Goal: Entertainment & Leisure: Consume media (video, audio)

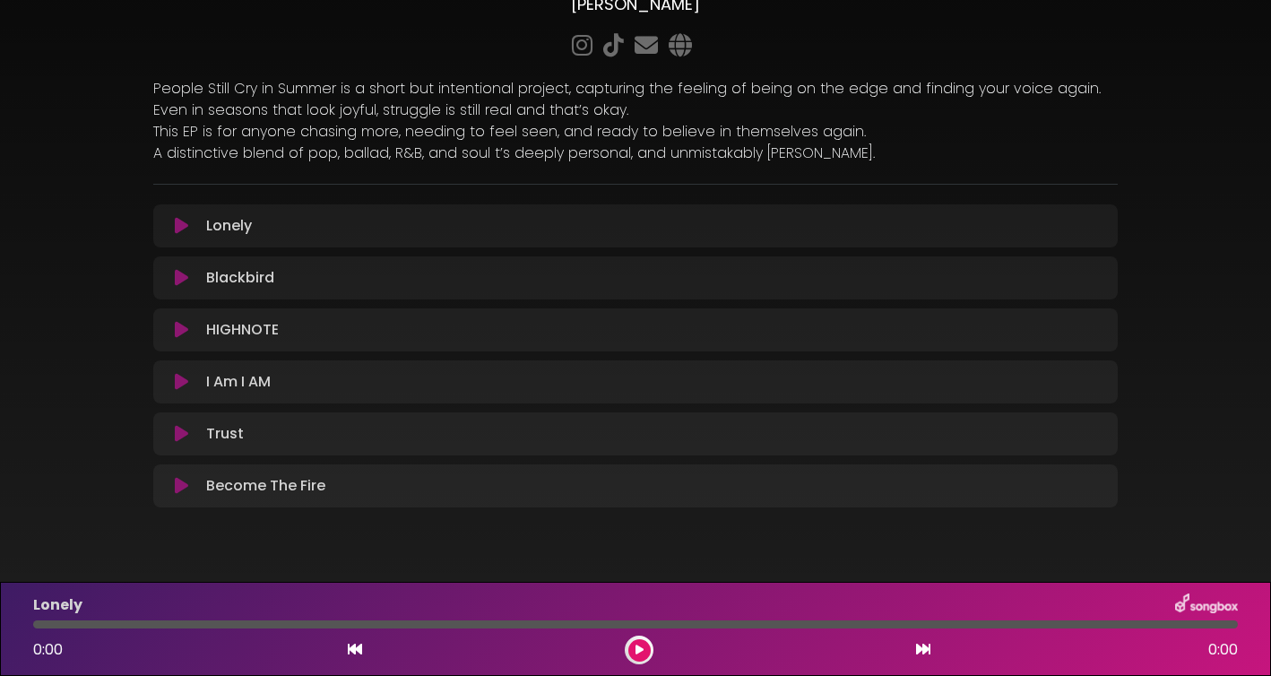
scroll to position [130, 0]
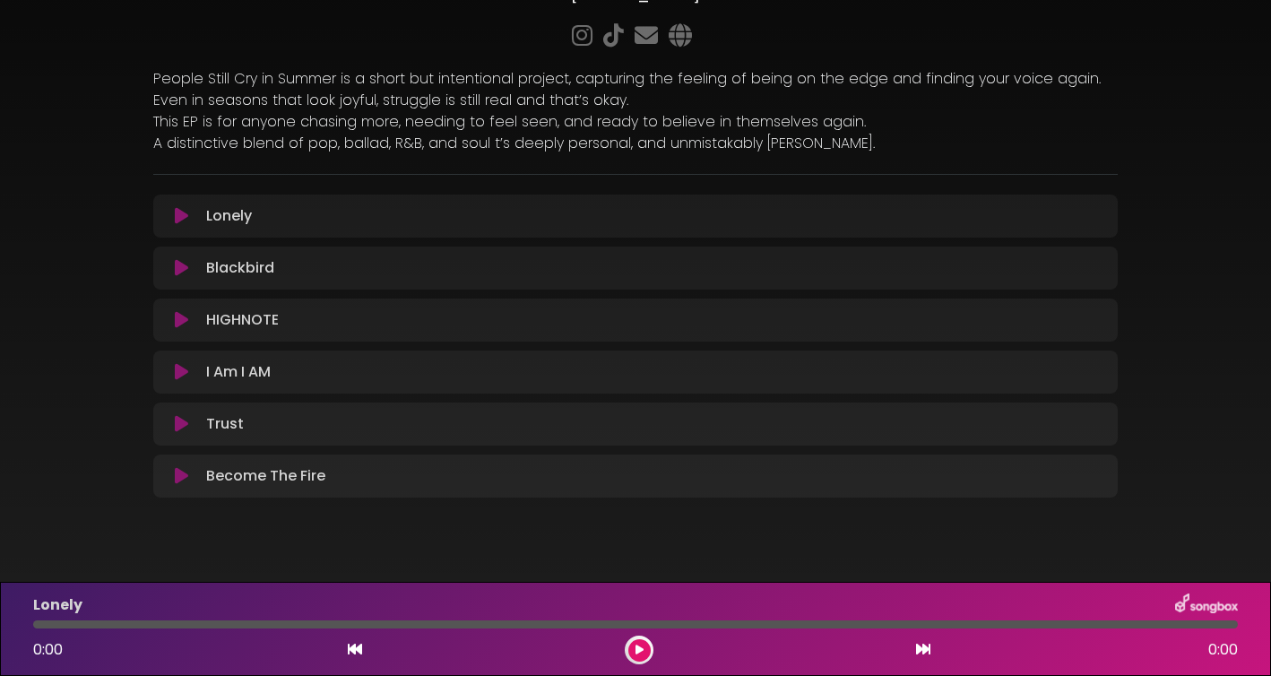
click at [297, 383] on div "I Am I AM Loading Track... Your Feedback Name" at bounding box center [635, 371] width 964 height 43
click at [179, 377] on icon at bounding box center [181, 372] width 13 height 18
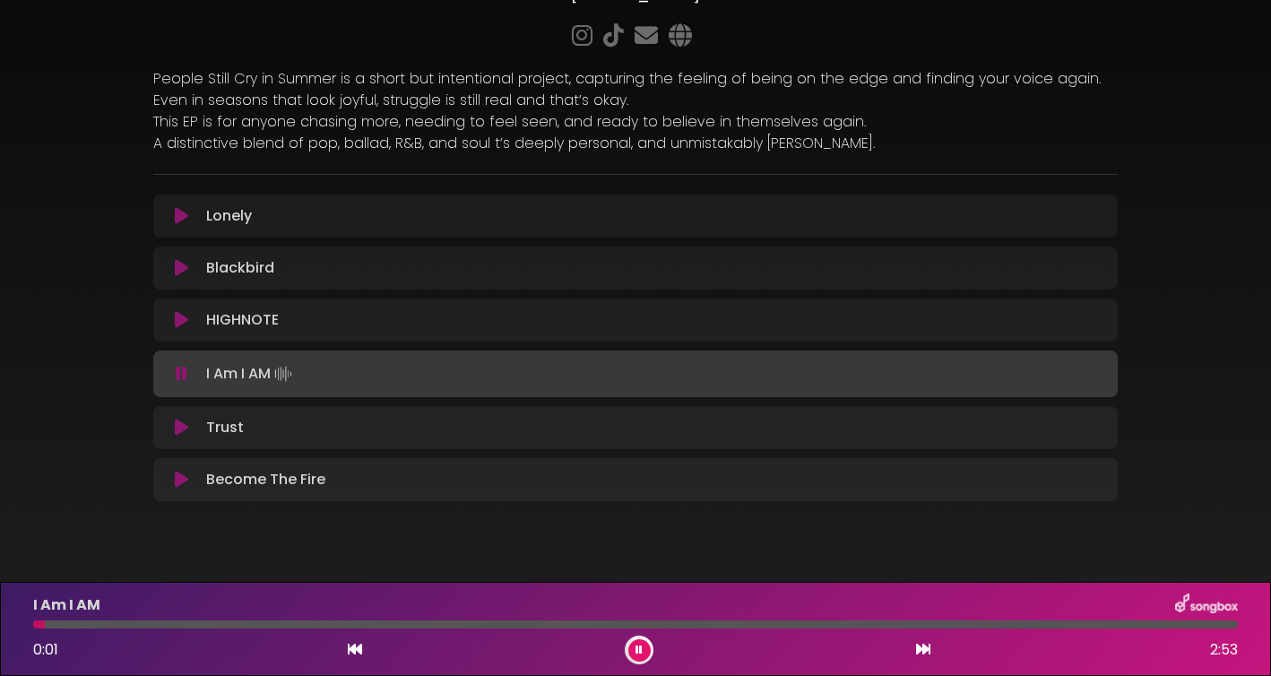
click at [637, 650] on icon at bounding box center [638, 649] width 7 height 11
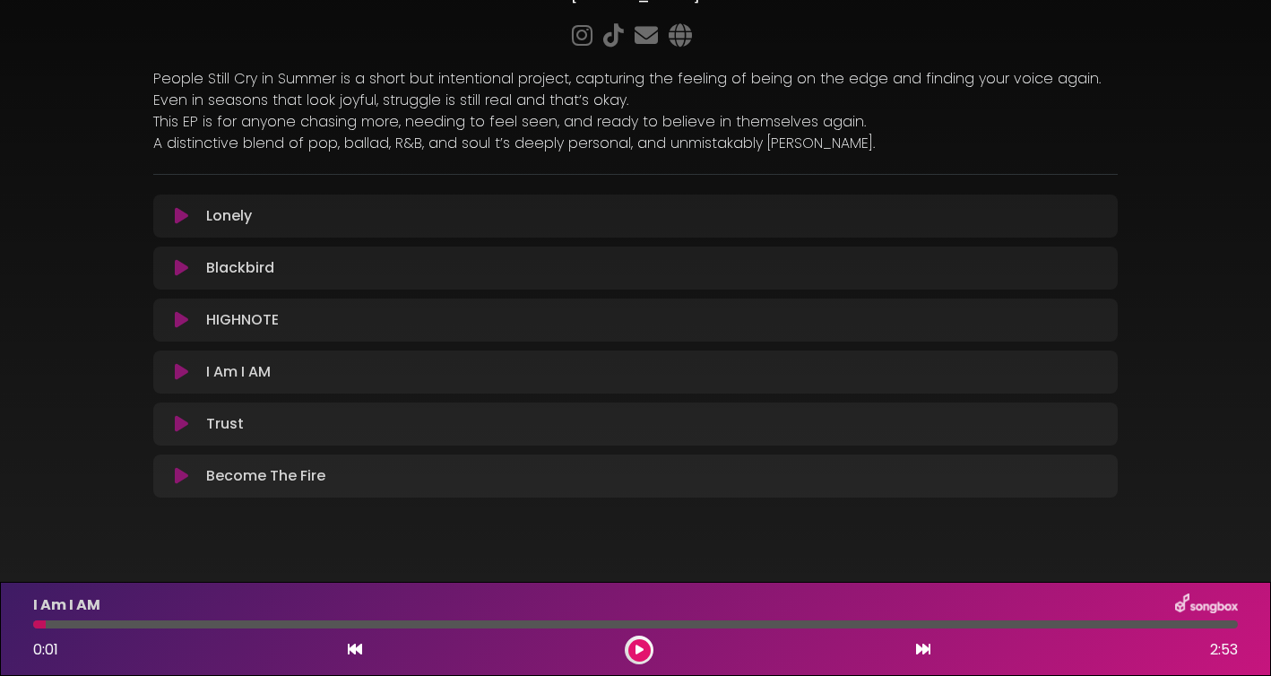
click at [1211, 605] on img at bounding box center [1206, 604] width 63 height 23
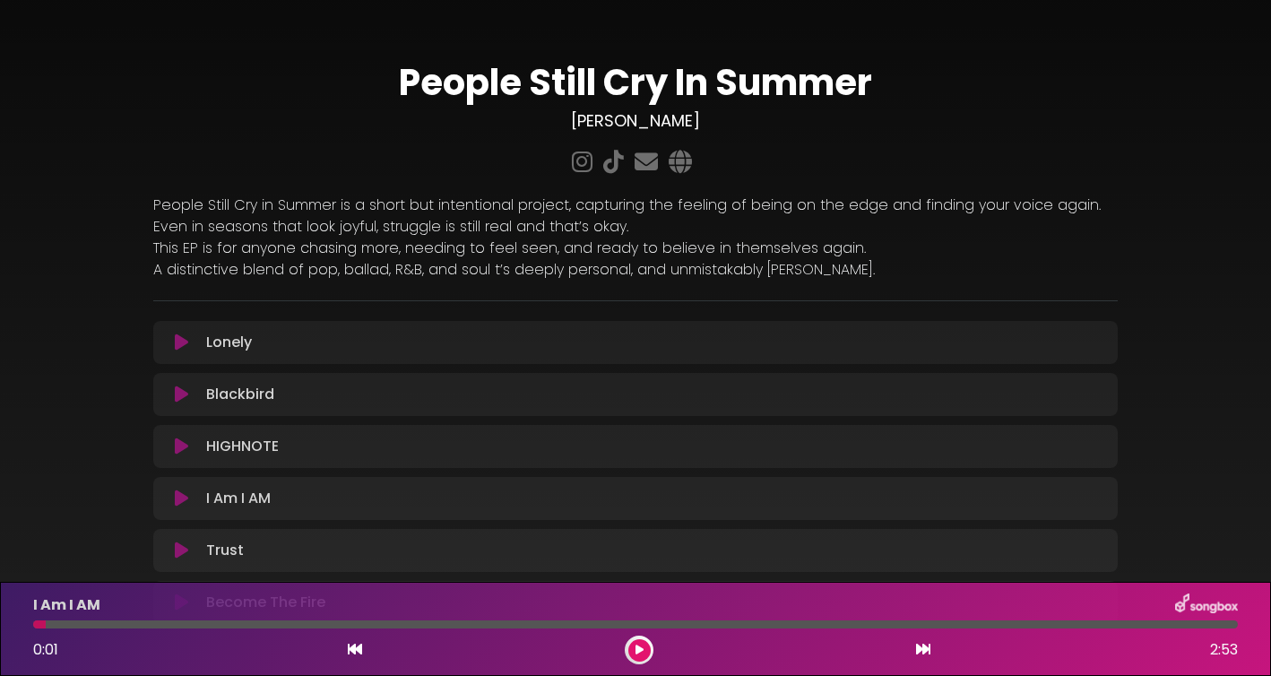
scroll to position [0, 0]
